Goal: Task Accomplishment & Management: Use online tool/utility

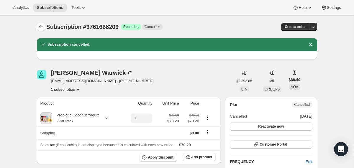
click at [40, 26] on icon "Subscriptions" at bounding box center [41, 26] width 4 height 3
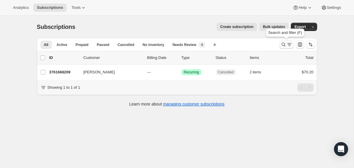
click at [282, 48] on button "Search and filter results" at bounding box center [287, 44] width 14 height 8
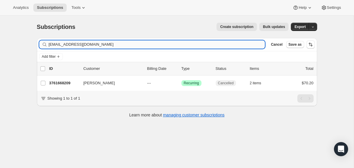
click at [176, 43] on input "warwick.56@gmail.com" at bounding box center [157, 44] width 217 height 8
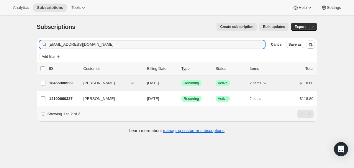
type input "[EMAIL_ADDRESS][DOMAIN_NAME]"
click at [146, 84] on div "18465980529 Bonnie Dodds 10/28/2025 Success Recurring Success Active 2 items $1…" at bounding box center [181, 83] width 264 height 8
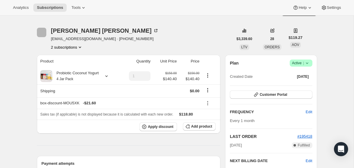
scroll to position [15, 0]
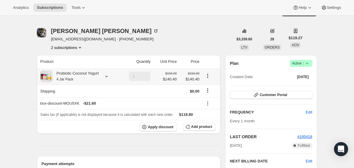
click at [110, 74] on icon at bounding box center [107, 77] width 6 height 6
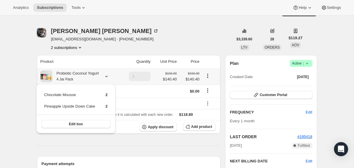
click at [110, 74] on icon at bounding box center [107, 77] width 6 height 6
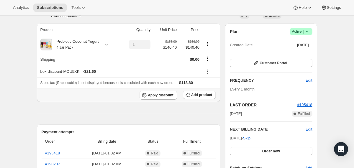
scroll to position [19, 0]
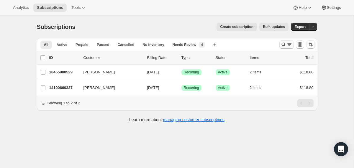
click at [283, 45] on icon "Search and filter results" at bounding box center [284, 45] width 6 height 6
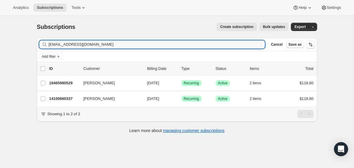
click at [215, 45] on input "[EMAIL_ADDRESS][DOMAIN_NAME]" at bounding box center [157, 44] width 217 height 8
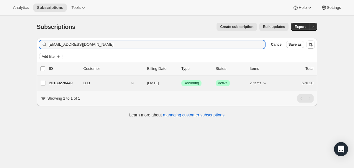
type input "[EMAIL_ADDRESS][DOMAIN_NAME]"
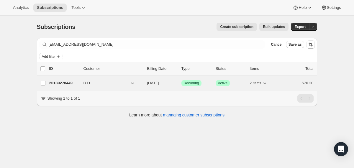
click at [145, 85] on div "20139278449 D D [DATE] Success Recurring Success Active 2 items $70.20" at bounding box center [181, 83] width 264 height 8
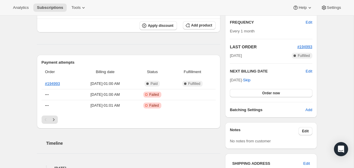
scroll to position [114, 0]
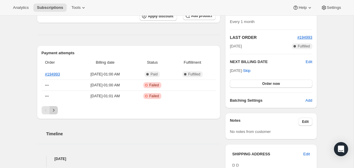
click at [53, 111] on icon "Next" at bounding box center [54, 110] width 6 height 6
click at [55, 110] on icon "Next" at bounding box center [54, 110] width 6 height 6
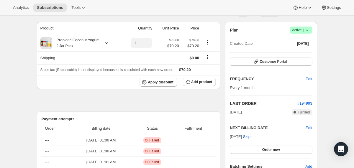
scroll to position [0, 0]
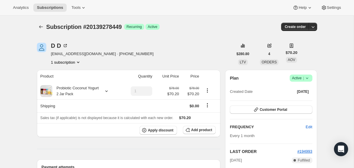
click at [309, 78] on icon at bounding box center [307, 78] width 6 height 6
click at [291, 102] on span "Cancel subscription" at bounding box center [298, 100] width 33 height 4
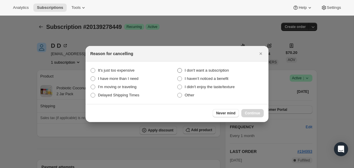
click at [203, 71] on span "I don't want a subscription" at bounding box center [207, 70] width 44 height 4
click at [178, 68] on subscription "I don't want a subscription" at bounding box center [177, 68] width 0 height 0
radio subscription "true"
click at [244, 114] on button "Continue" at bounding box center [252, 113] width 22 height 8
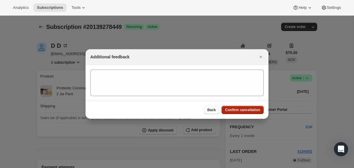
click at [244, 112] on button "Confirm cancellation" at bounding box center [243, 110] width 42 height 8
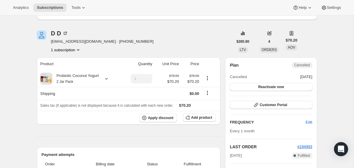
scroll to position [39, 0]
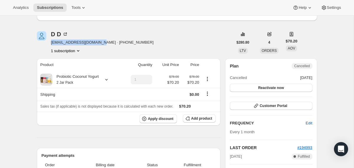
drag, startPoint x: 102, startPoint y: 44, endPoint x: 52, endPoint y: 43, distance: 49.9
click at [52, 43] on span "[EMAIL_ADDRESS][DOMAIN_NAME] · [PHONE_NUMBER]" at bounding box center [102, 43] width 103 height 6
copy span "[EMAIL_ADDRESS][DOMAIN_NAME]"
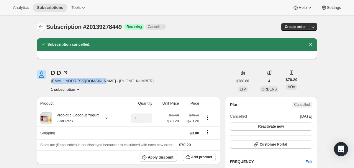
click at [42, 23] on button "Subscriptions" at bounding box center [41, 27] width 8 height 8
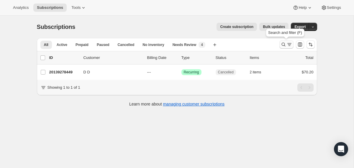
click at [280, 45] on button "Search and filter results" at bounding box center [287, 44] width 14 height 8
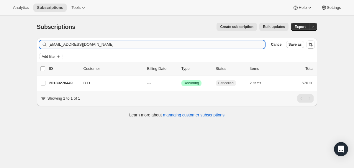
click at [211, 44] on input "[EMAIL_ADDRESS][DOMAIN_NAME]" at bounding box center [157, 44] width 217 height 8
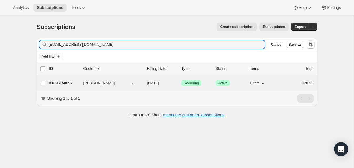
type input "[EMAIL_ADDRESS][DOMAIN_NAME]"
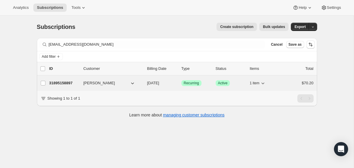
click at [146, 84] on div "31895158897 [PERSON_NAME] [DATE] Success Recurring Success Active 1 item $70.20" at bounding box center [181, 83] width 264 height 8
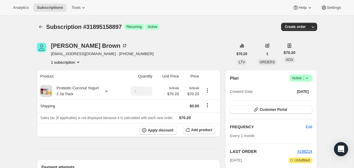
click at [310, 80] on icon at bounding box center [307, 78] width 6 height 6
click at [306, 97] on button "Cancel subscription" at bounding box center [298, 99] width 37 height 9
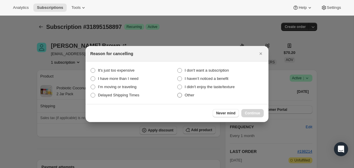
click at [191, 93] on span "Other" at bounding box center [190, 95] width 10 height 4
click at [178, 93] on input "Other" at bounding box center [177, 93] width 0 height 0
radio input "true"
click at [247, 115] on span "Continue" at bounding box center [252, 113] width 15 height 5
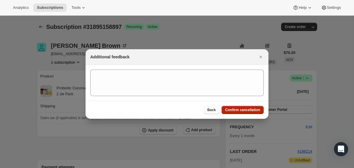
click at [244, 112] on span "Confirm cancellation" at bounding box center [242, 110] width 35 height 5
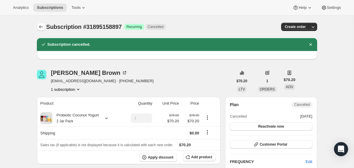
click at [41, 28] on icon "Subscriptions" at bounding box center [41, 27] width 6 height 6
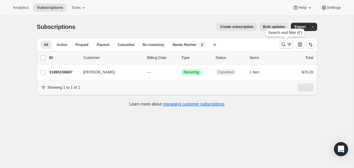
click at [284, 45] on icon "Search and filter results" at bounding box center [284, 45] width 6 height 6
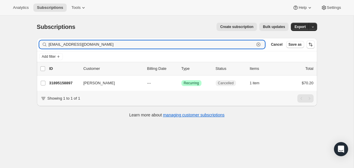
click at [257, 45] on icon "button" at bounding box center [259, 45] width 6 height 6
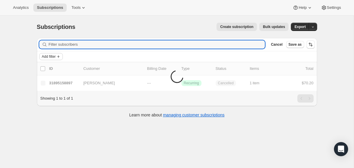
click at [54, 56] on span "Add filter" at bounding box center [49, 56] width 14 height 5
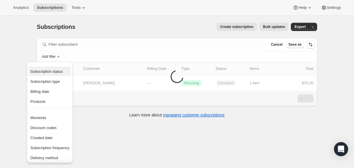
click at [53, 75] on button "Subscription status" at bounding box center [50, 71] width 43 height 9
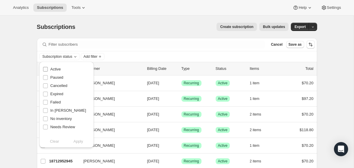
click at [51, 70] on span "Active" at bounding box center [55, 69] width 10 height 4
click at [48, 70] on input "Active" at bounding box center [45, 69] width 5 height 5
checkbox input "true"
click at [74, 142] on span "Apply" at bounding box center [79, 142] width 10 height 6
click at [104, 57] on button "Add filter" at bounding box center [94, 56] width 24 height 7
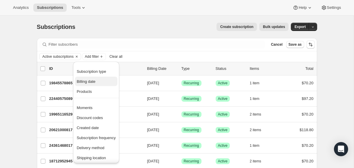
click at [89, 81] on span "Billing date" at bounding box center [86, 81] width 19 height 4
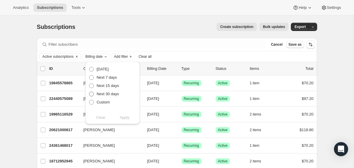
click at [98, 93] on span "Next 30 days" at bounding box center [108, 94] width 22 height 4
click at [89, 92] on input "Next 30 days" at bounding box center [89, 92] width 0 height 0
radio input "true"
click at [125, 117] on span "Apply" at bounding box center [125, 118] width 10 height 6
click at [311, 27] on icon "button" at bounding box center [313, 27] width 4 height 4
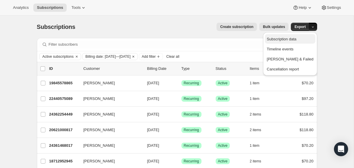
click at [293, 40] on span "Subscription data" at bounding box center [282, 39] width 30 height 4
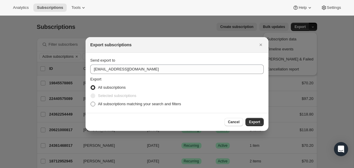
click at [115, 105] on span "All subscriptions matching your search and filters" at bounding box center [139, 104] width 83 height 4
click at [91, 102] on input "All subscriptions matching your search and filters" at bounding box center [91, 102] width 0 height 0
radio input "true"
click at [248, 122] on button "Export" at bounding box center [255, 122] width 18 height 8
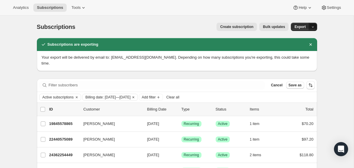
click at [316, 28] on button "button" at bounding box center [313, 27] width 8 height 8
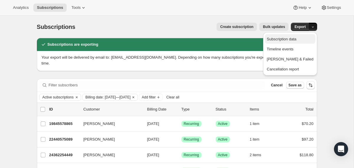
click at [287, 38] on span "Subscription data" at bounding box center [282, 39] width 30 height 4
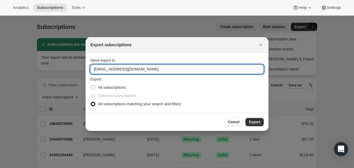
drag, startPoint x: 116, startPoint y: 71, endPoint x: 91, endPoint y: 71, distance: 25.1
click at [91, 71] on input "[EMAIL_ADDRESS][DOMAIN_NAME]" at bounding box center [177, 69] width 174 height 9
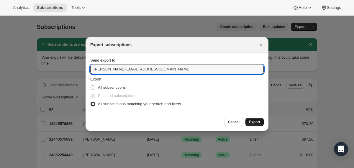
type input "[PERSON_NAME][EMAIL_ADDRESS][DOMAIN_NAME]"
click at [254, 123] on span "Export" at bounding box center [254, 122] width 11 height 5
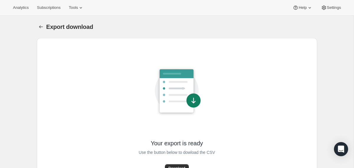
scroll to position [24, 0]
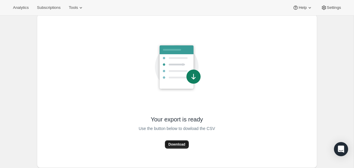
click at [179, 142] on button "Download" at bounding box center [177, 145] width 24 height 8
